Goal: Use online tool/utility

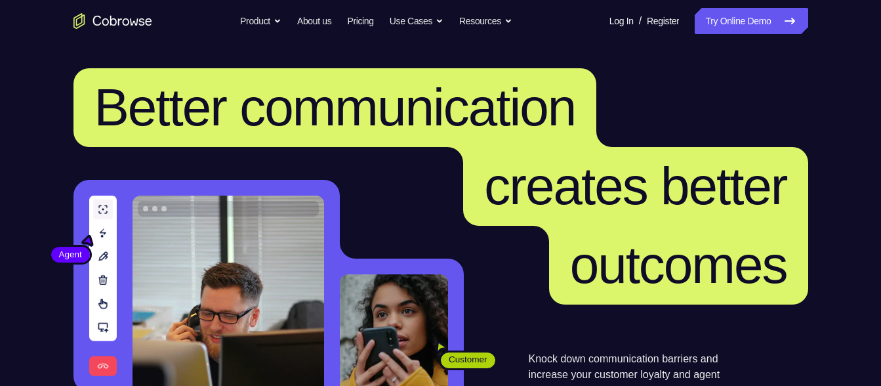
click at [761, 28] on link "Try Online Demo" at bounding box center [751, 21] width 113 height 26
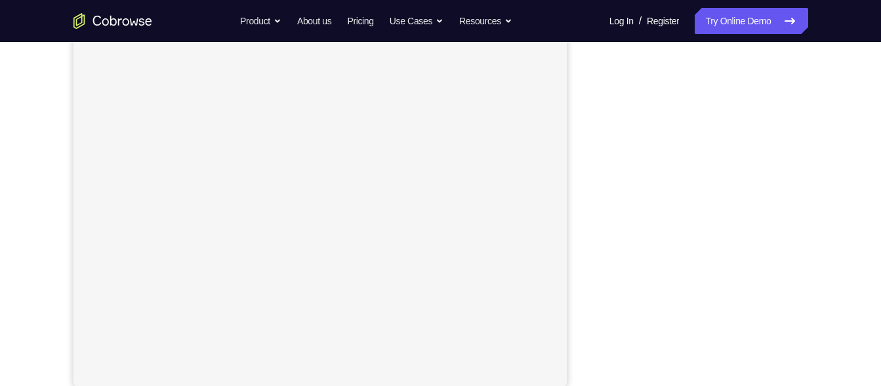
scroll to position [220, 0]
